Goal: Transaction & Acquisition: Purchase product/service

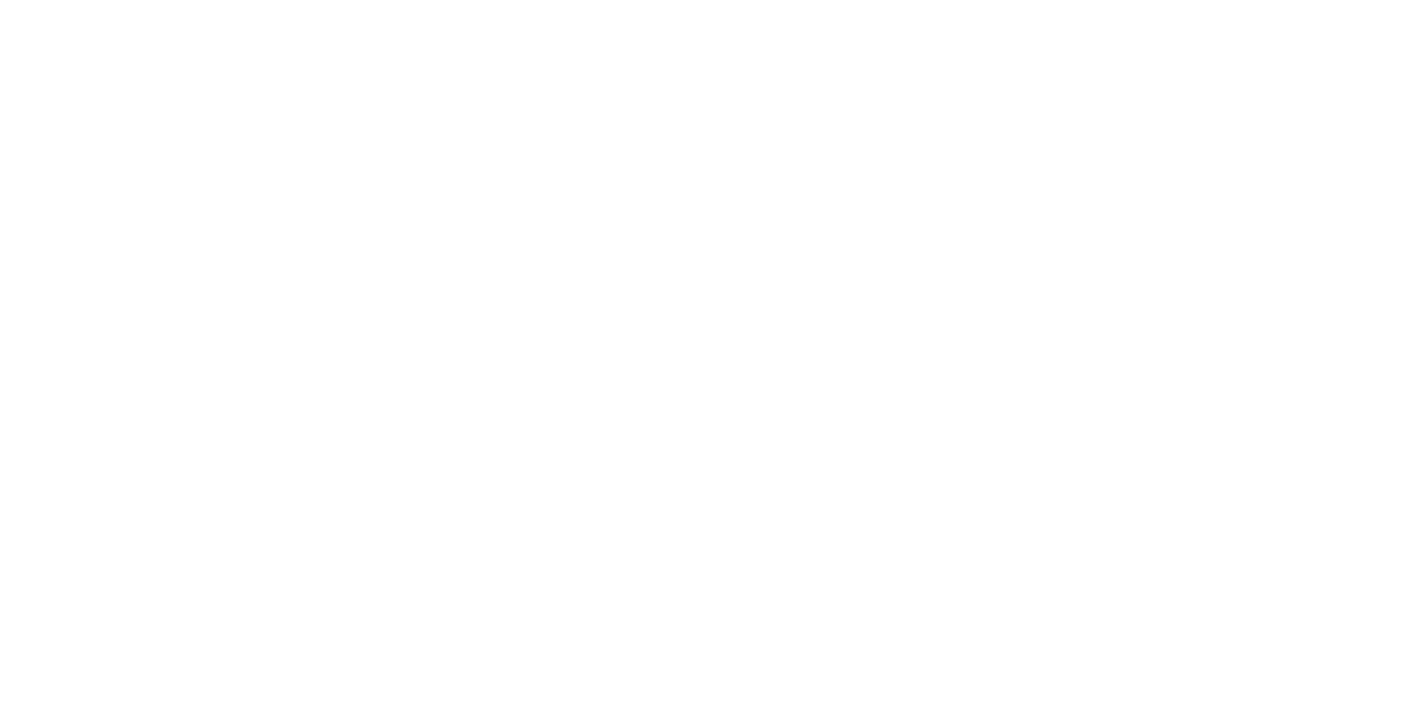
click at [734, 0] on html at bounding box center [703, 0] width 1406 height 0
click at [901, 0] on html at bounding box center [703, 0] width 1406 height 0
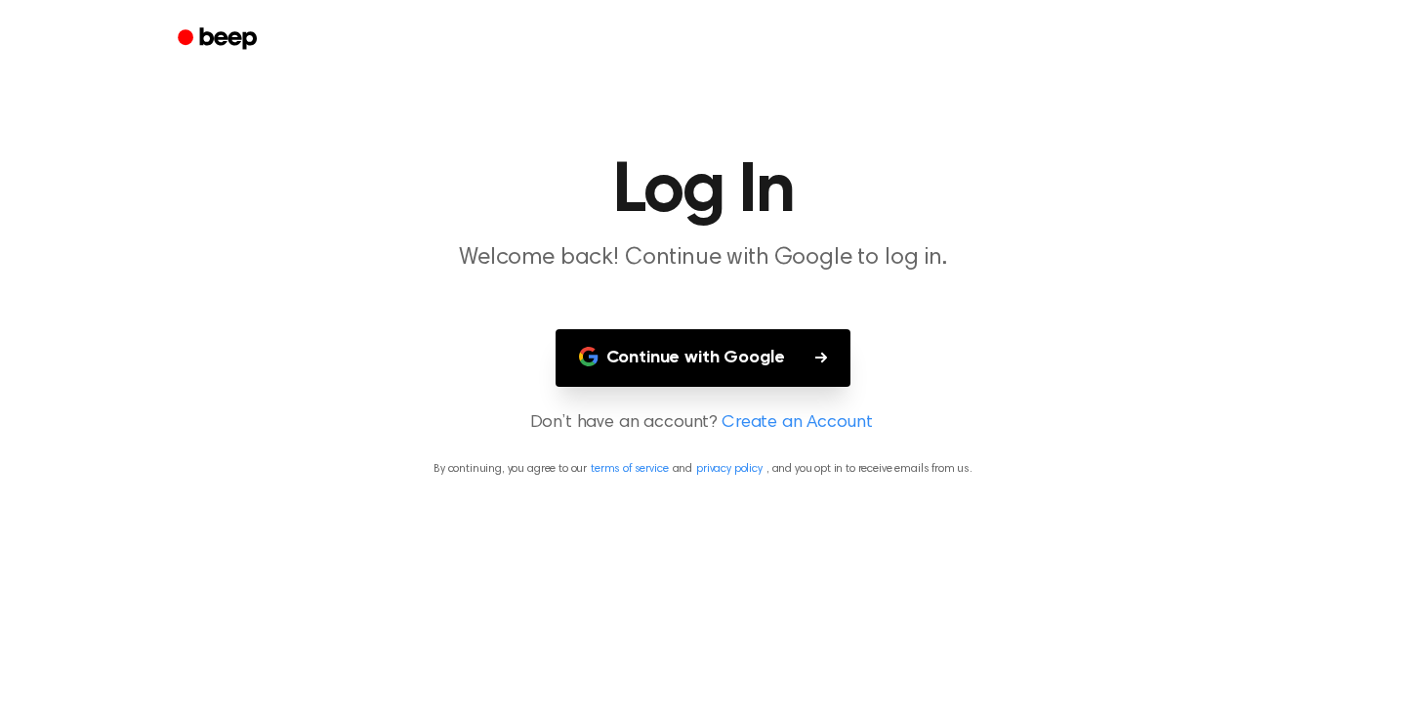
click at [791, 364] on button "Continue with Google" at bounding box center [703, 358] width 296 height 58
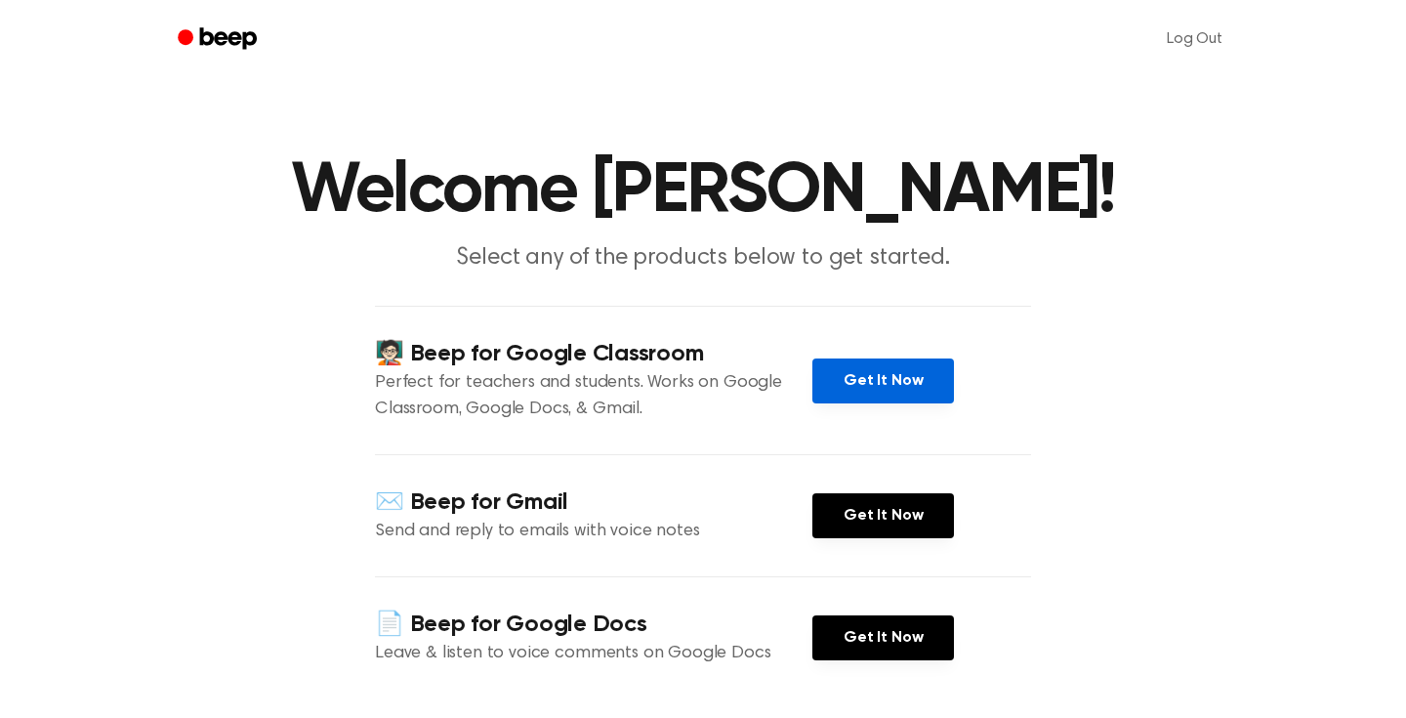
click at [874, 388] on link "Get It Now" at bounding box center [883, 380] width 142 height 45
click at [1057, 60] on ul "Log Out" at bounding box center [766, 39] width 952 height 47
click at [907, 385] on link "Get It Now" at bounding box center [883, 380] width 142 height 45
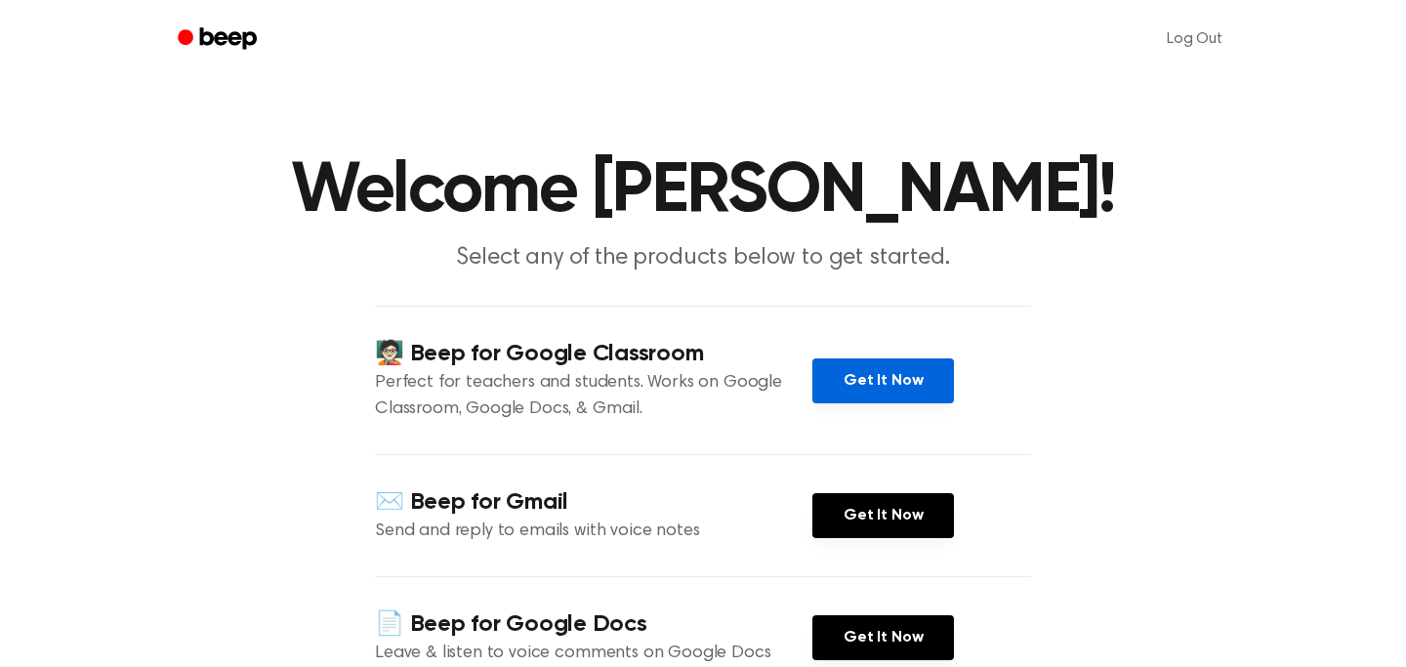
click at [888, 361] on link "Get It Now" at bounding box center [883, 380] width 142 height 45
click at [219, 138] on main "Welcome Sibel ilhan! Select any of the products below to get started. 🧑🏻‍🏫 Beep…" at bounding box center [703, 455] width 1406 height 910
click at [892, 380] on link "Get It Now" at bounding box center [883, 380] width 142 height 45
